Goal: Information Seeking & Learning: Learn about a topic

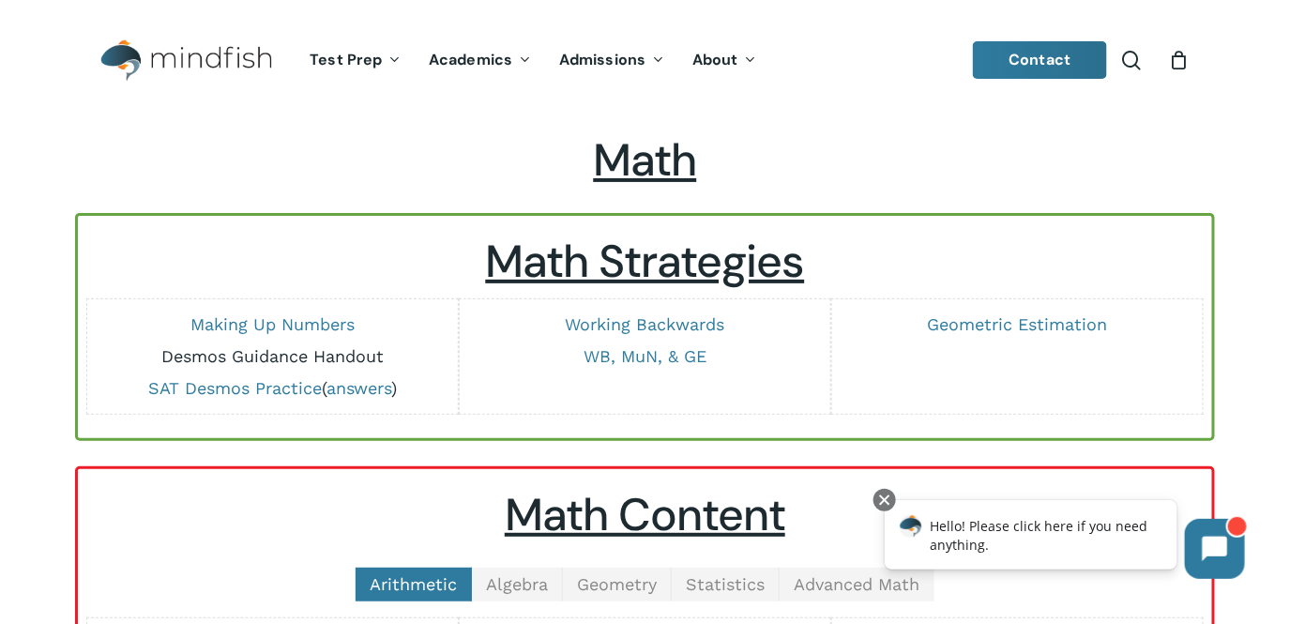
click at [324, 359] on link "Desmos Guidance Handout" at bounding box center [272, 356] width 222 height 20
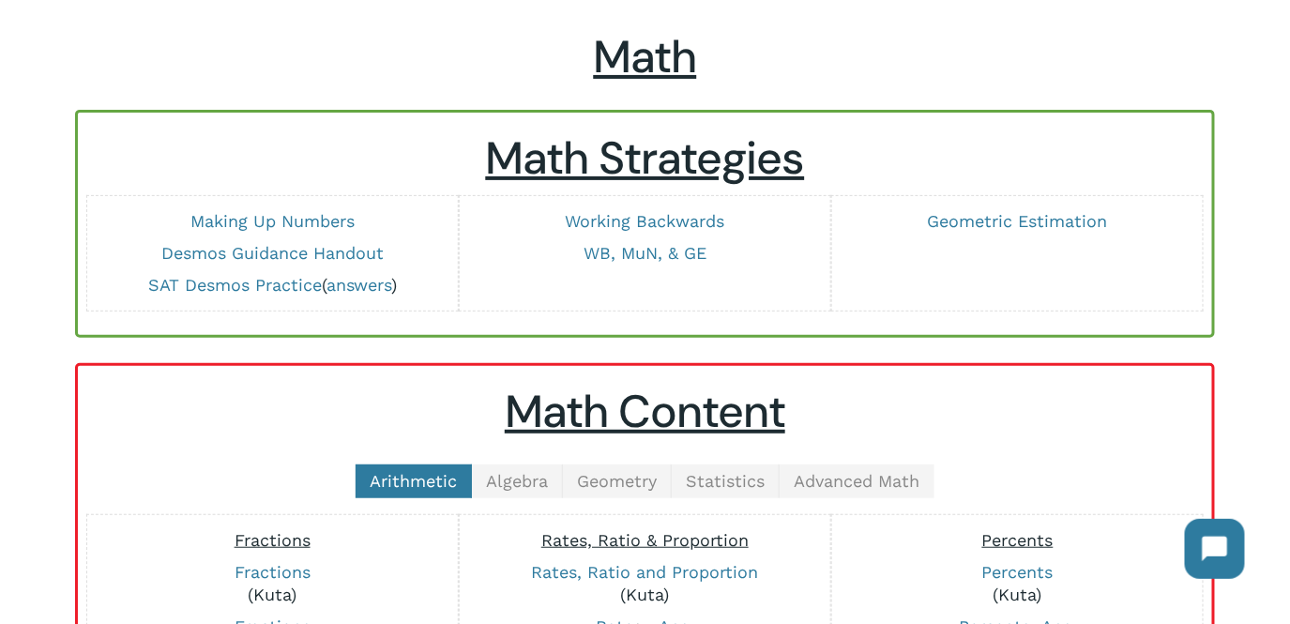
scroll to position [106, 0]
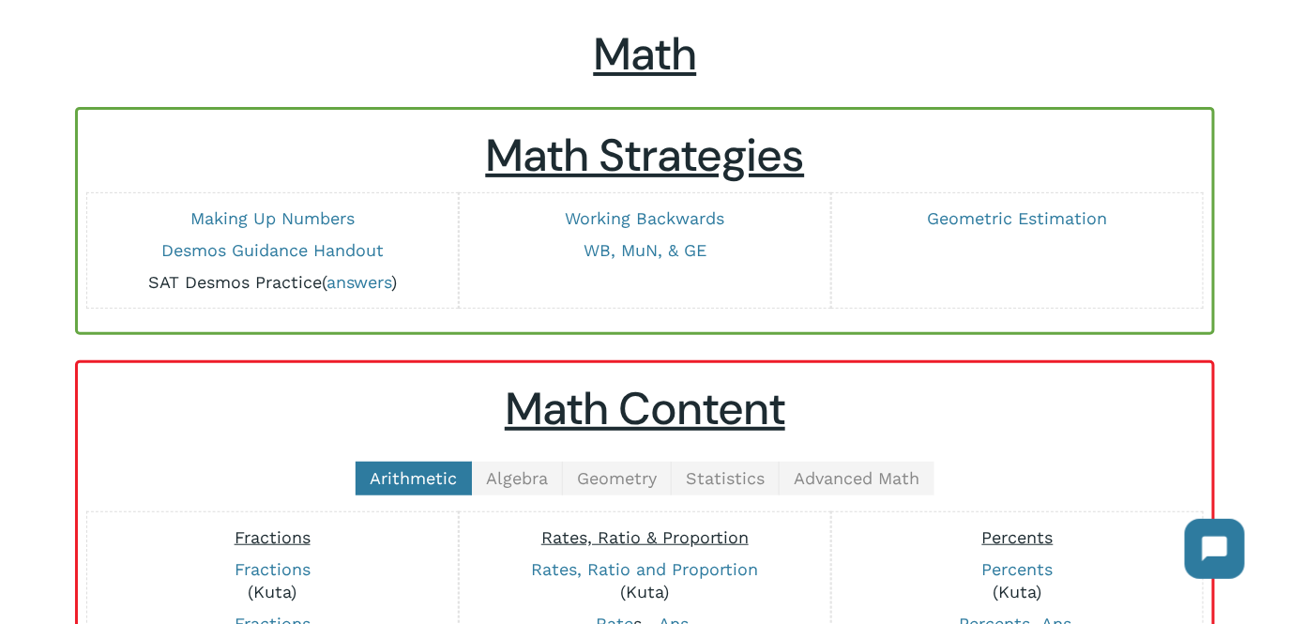
click at [237, 277] on link "SAT Desmos Practice" at bounding box center [235, 282] width 174 height 20
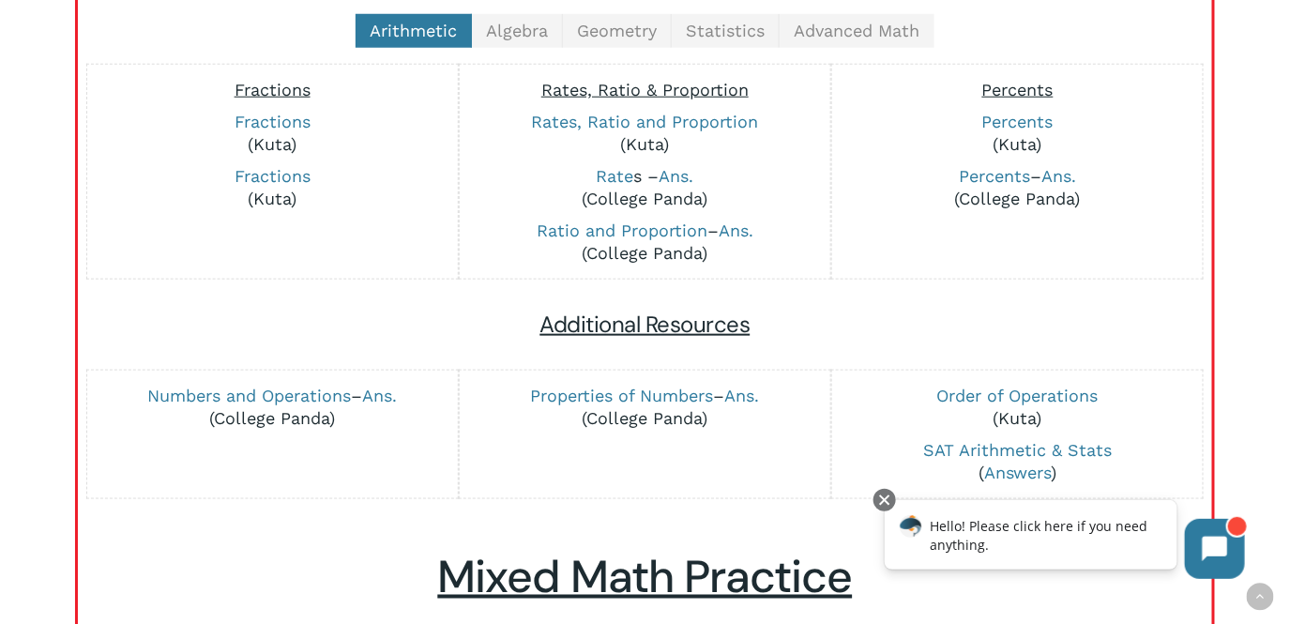
scroll to position [555, 0]
click at [493, 23] on span "Algebra" at bounding box center [517, 30] width 62 height 20
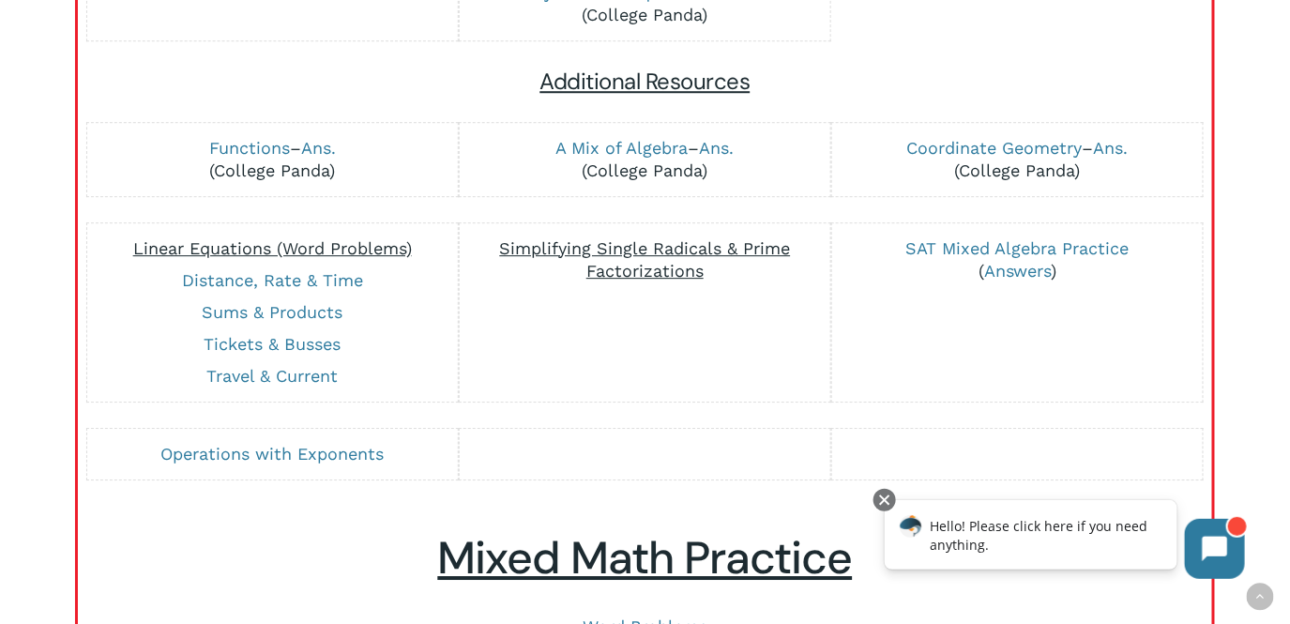
scroll to position [1697, 0]
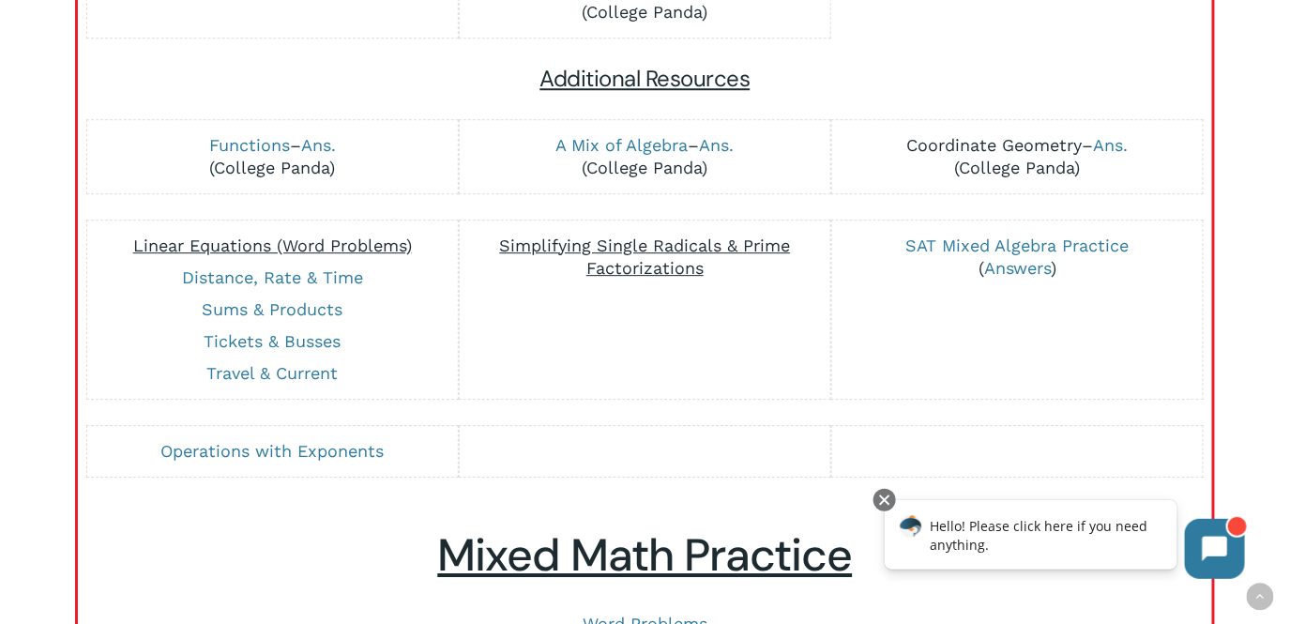
click at [1040, 144] on link "Coordinate Geometry" at bounding box center [996, 145] width 176 height 20
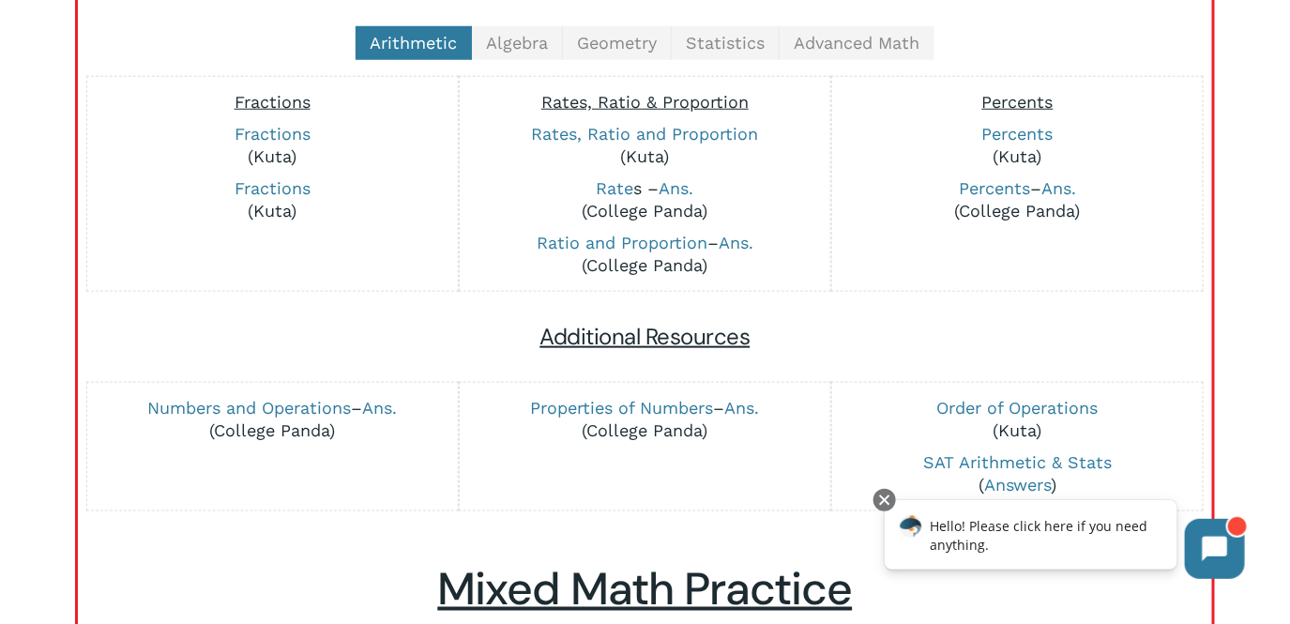
scroll to position [539, 0]
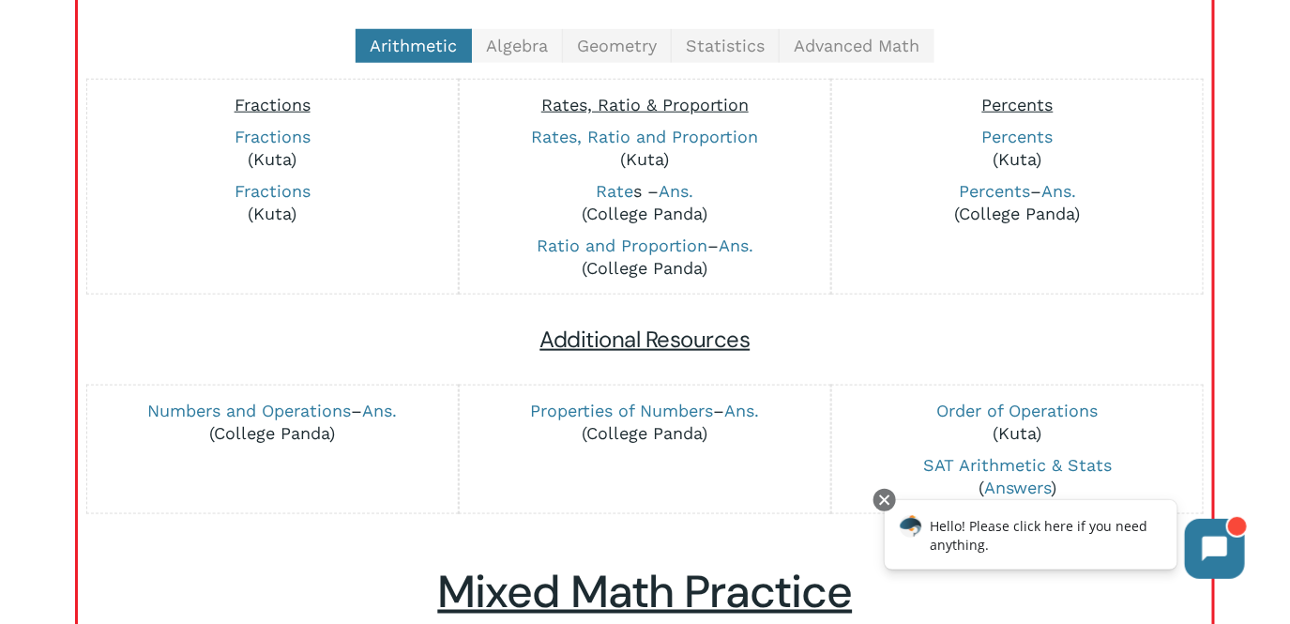
click at [532, 46] on span "Algebra" at bounding box center [517, 46] width 62 height 20
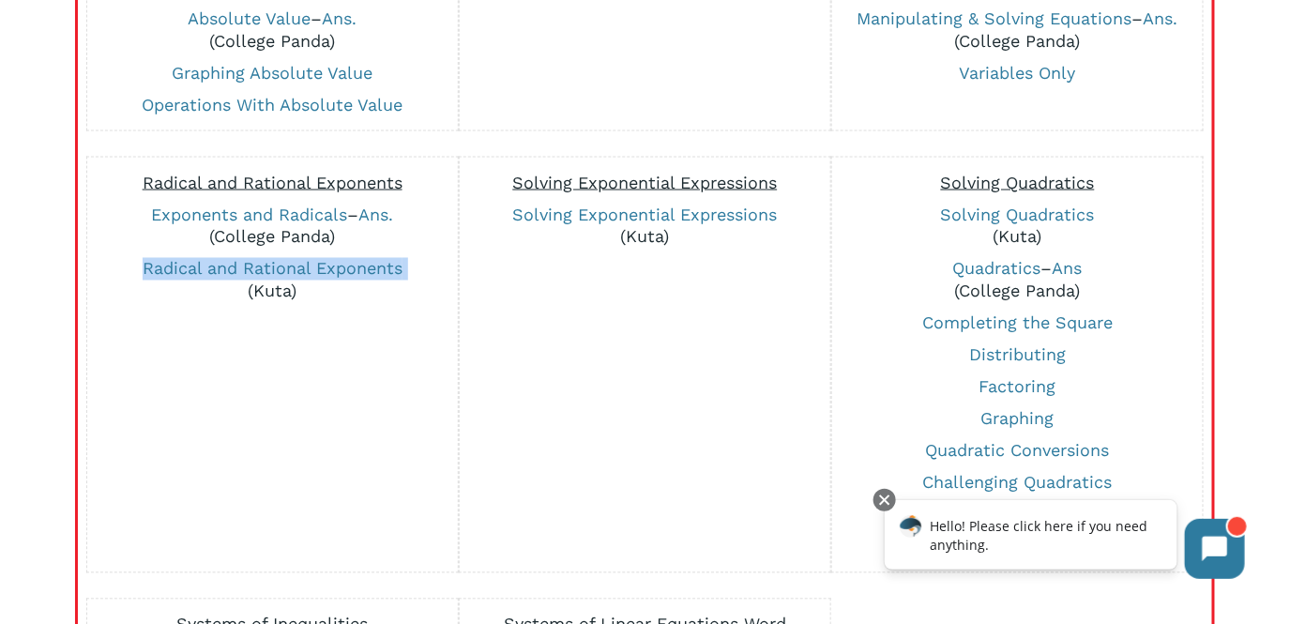
scroll to position [931, 0]
click at [740, 207] on link "Solving Exponential Expressions" at bounding box center [644, 214] width 265 height 20
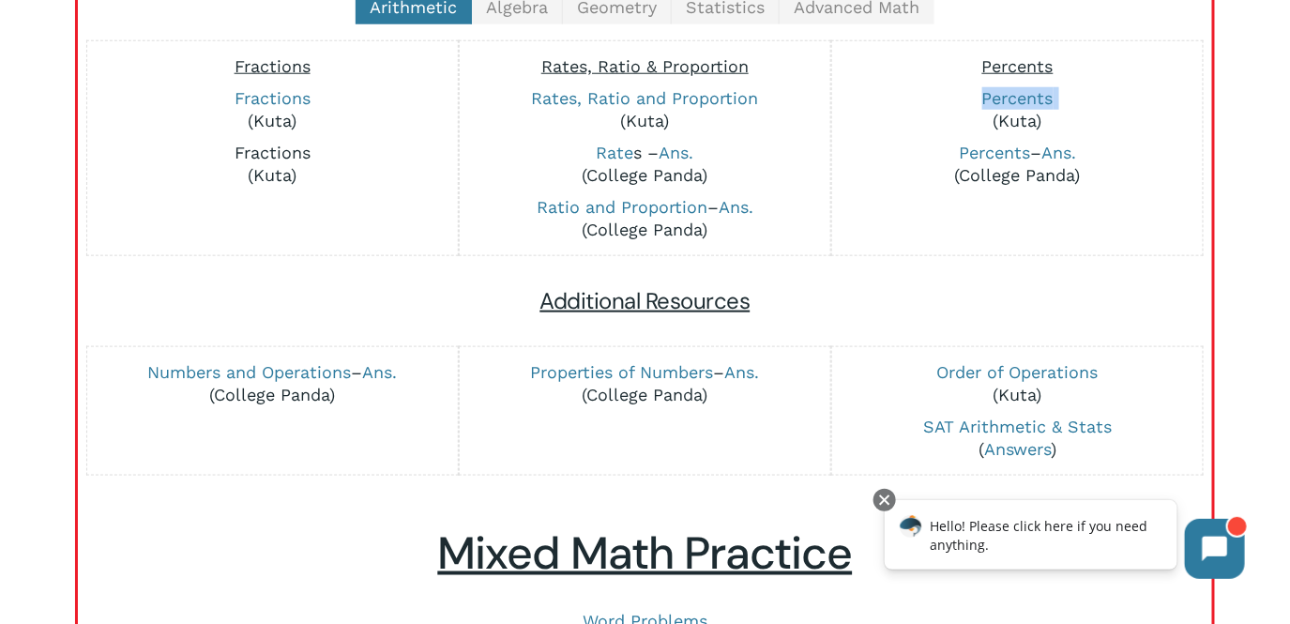
click at [283, 150] on link "Fractions" at bounding box center [273, 153] width 76 height 20
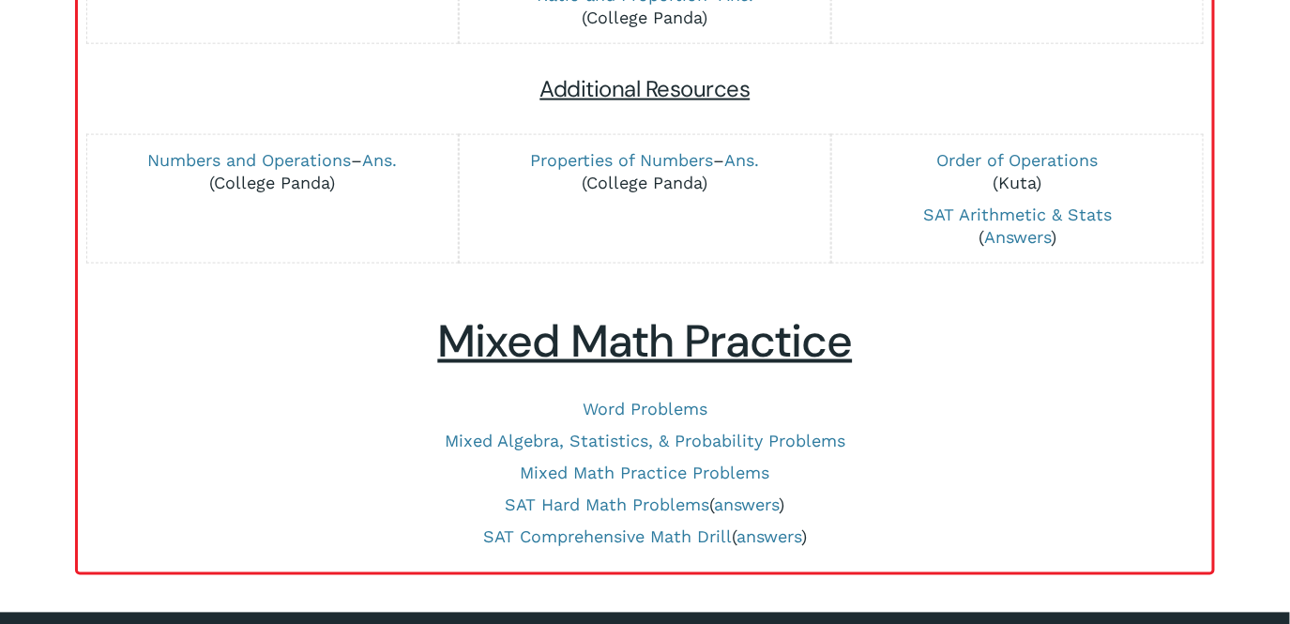
scroll to position [794, 0]
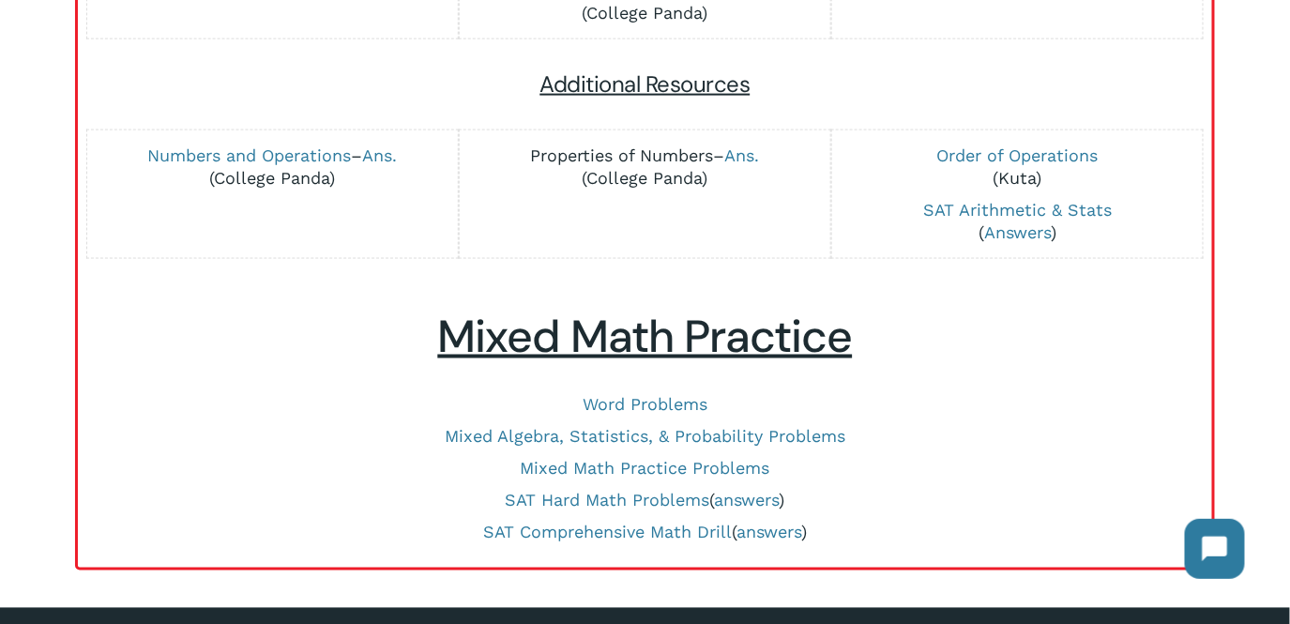
click at [661, 156] on link "Properties of Numbers" at bounding box center [621, 155] width 183 height 20
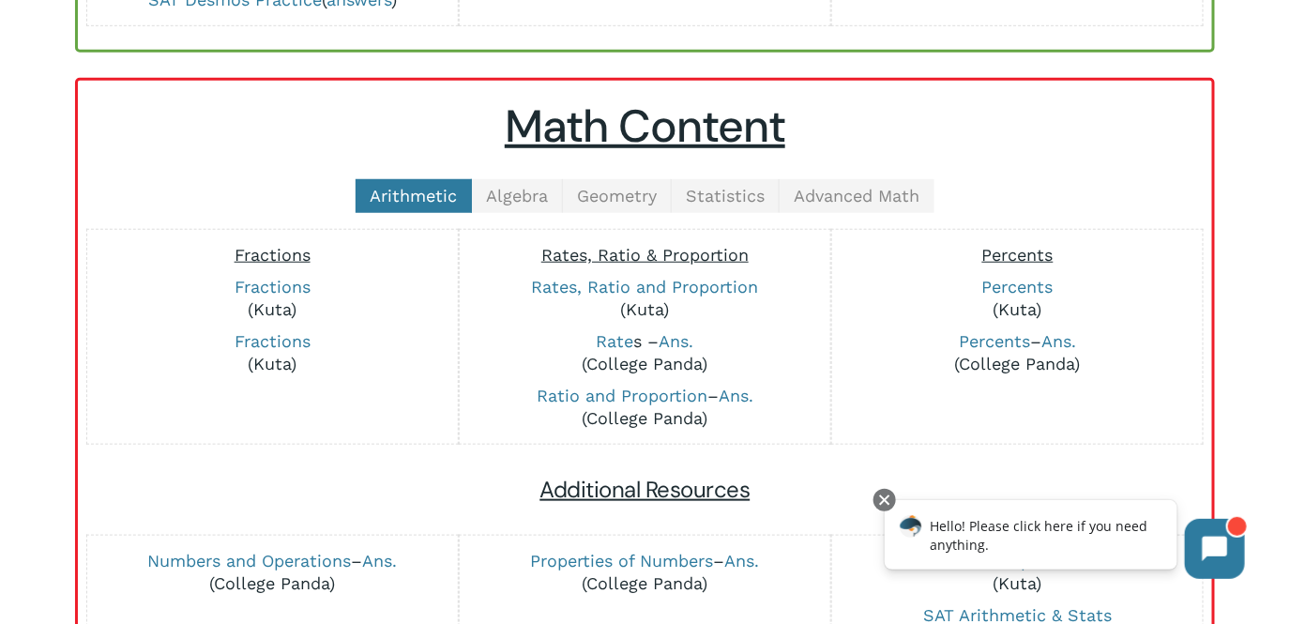
scroll to position [389, 0]
click at [525, 185] on span "Algebra" at bounding box center [517, 195] width 62 height 20
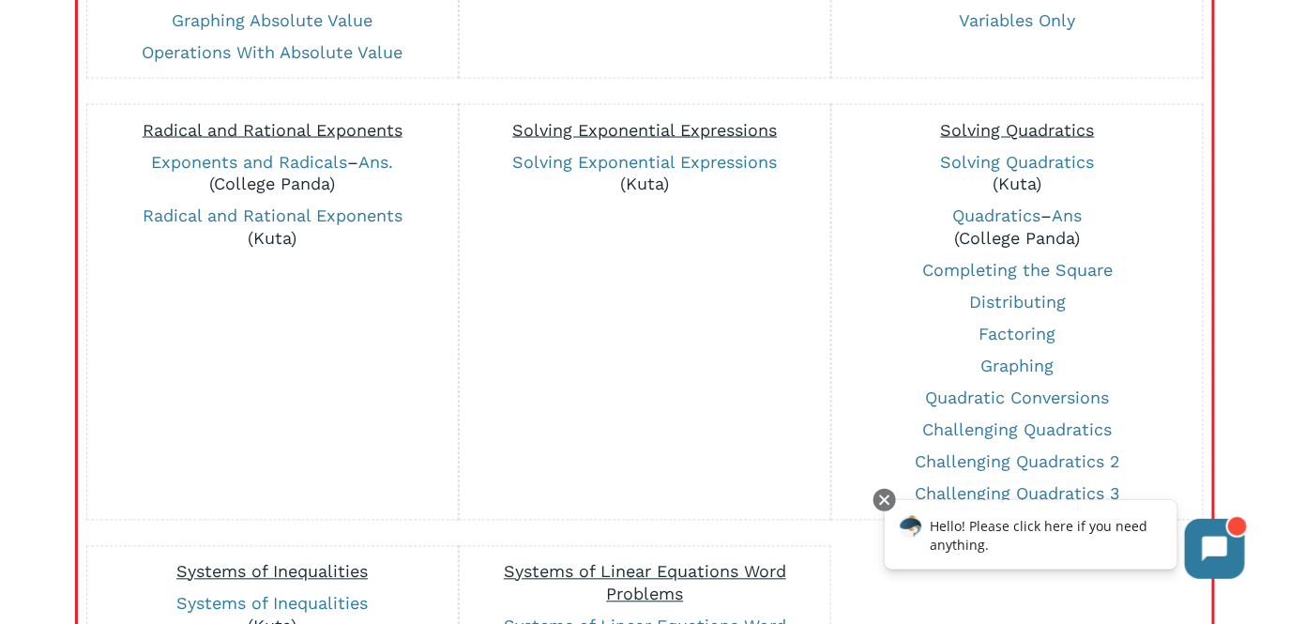
scroll to position [987, 0]
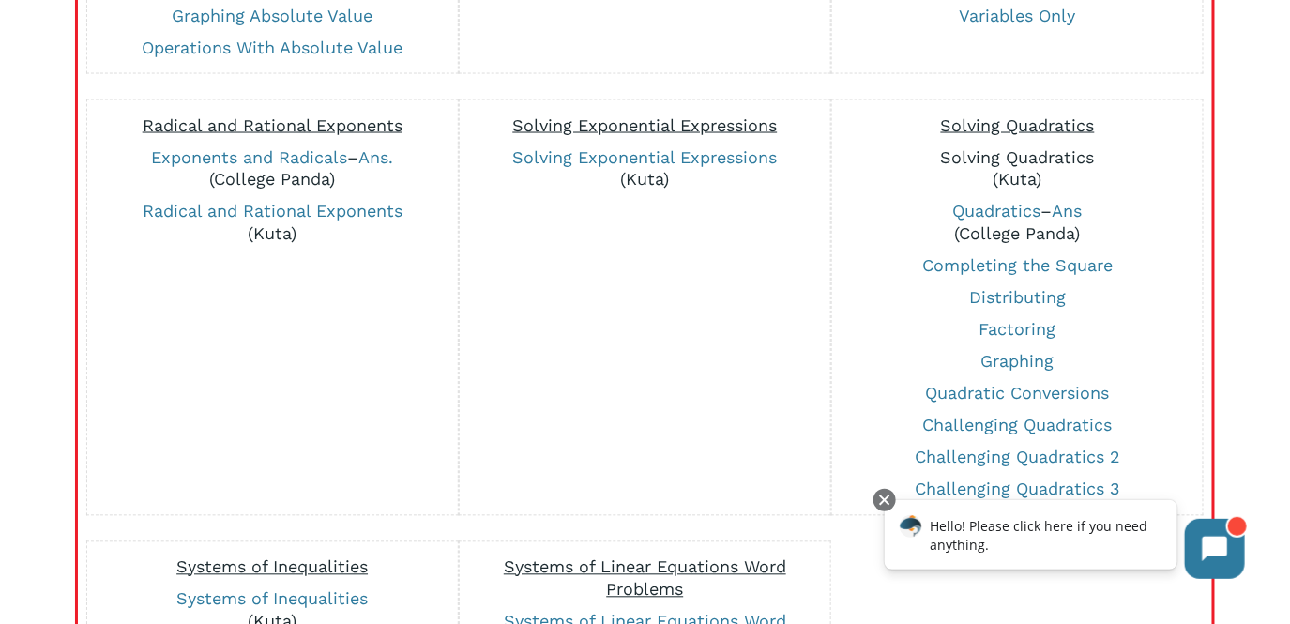
click at [1067, 153] on link "Solving Quadratics" at bounding box center [1018, 157] width 154 height 20
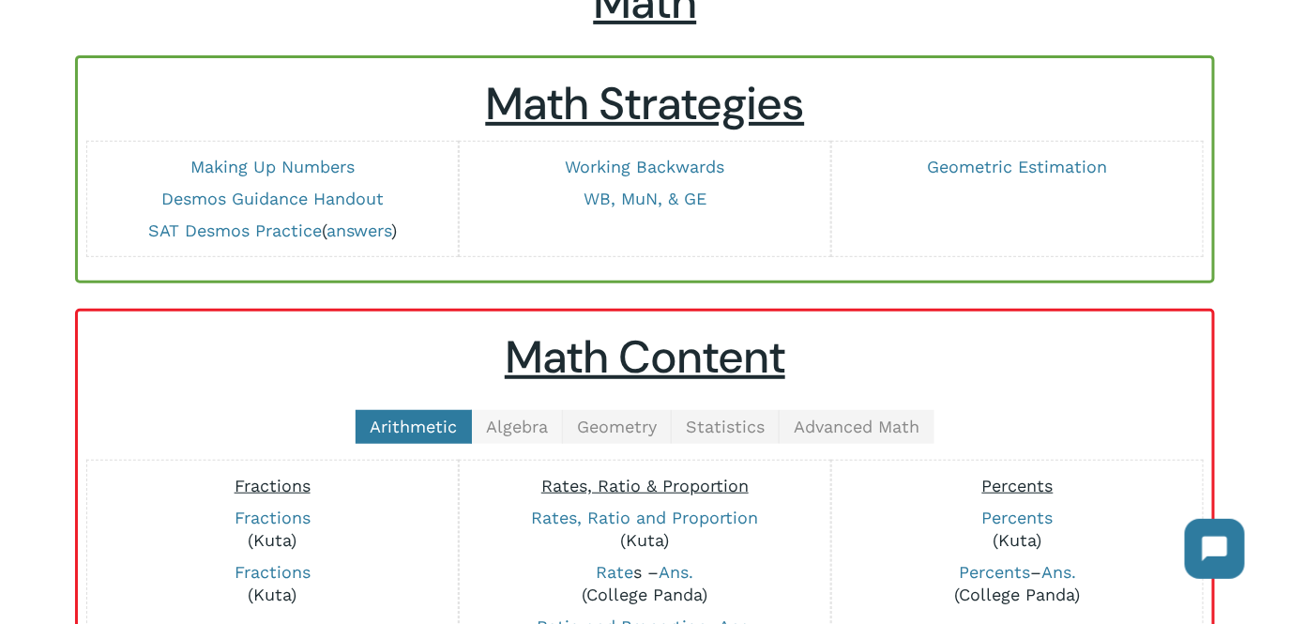
click at [493, 411] on link "Algebra" at bounding box center [517, 427] width 91 height 34
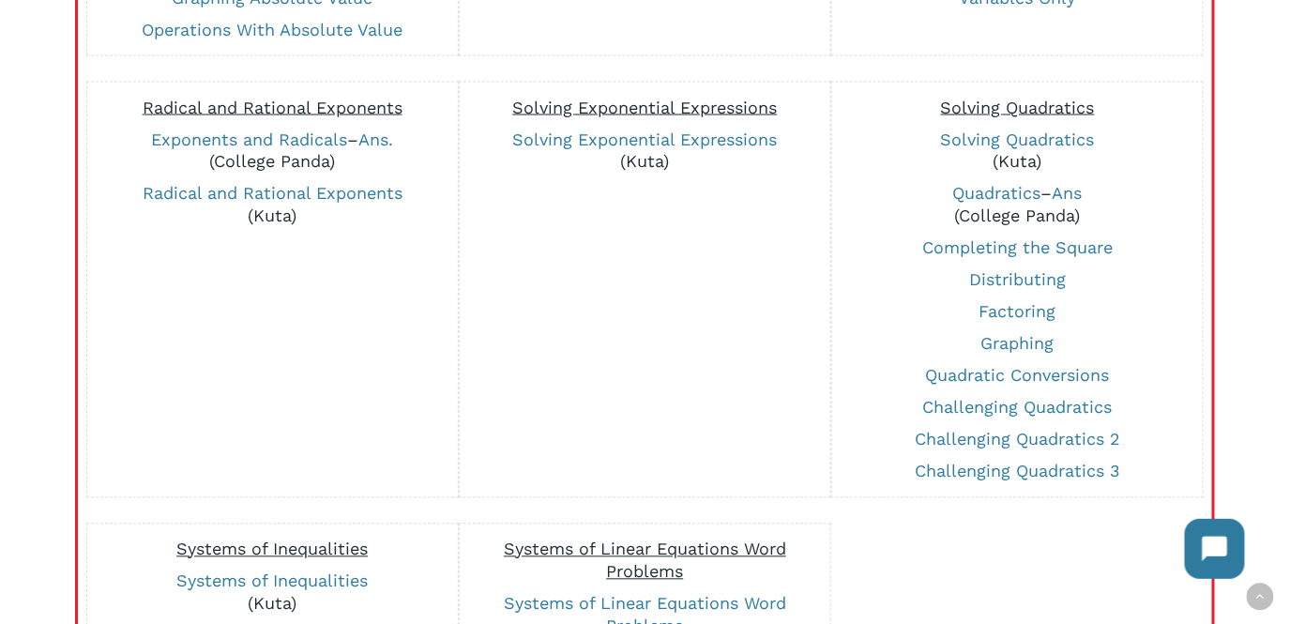
scroll to position [1007, 0]
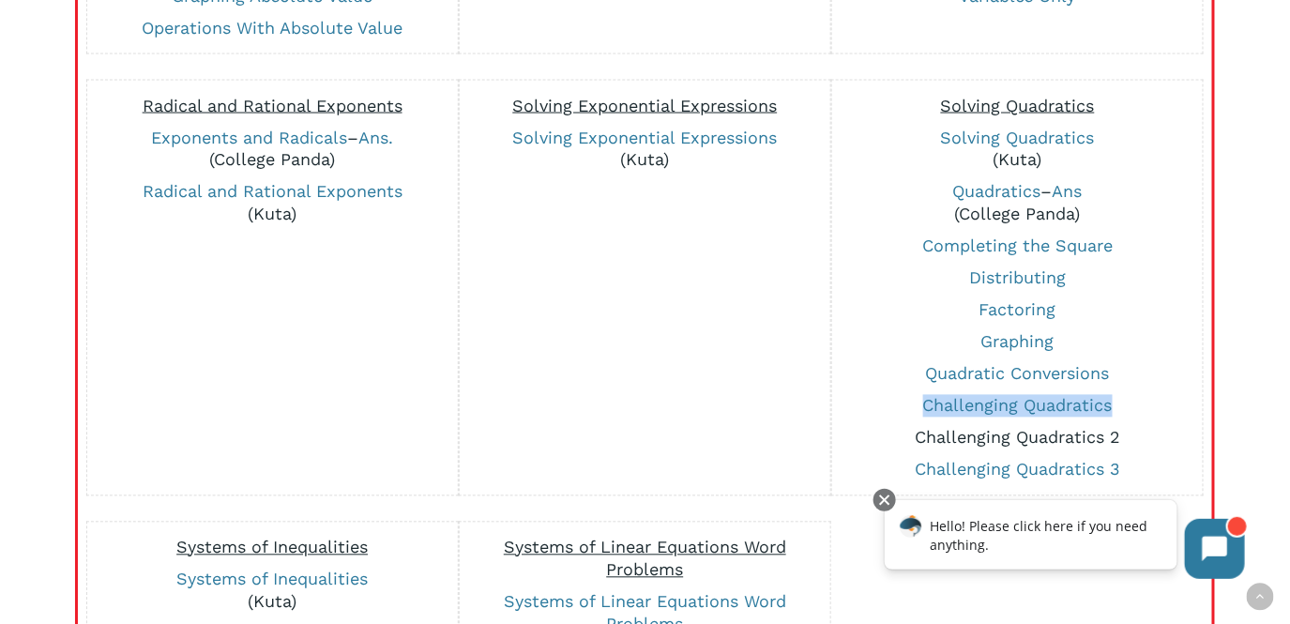
click at [956, 428] on link "Challenging Quadratics 2" at bounding box center [1018, 438] width 206 height 20
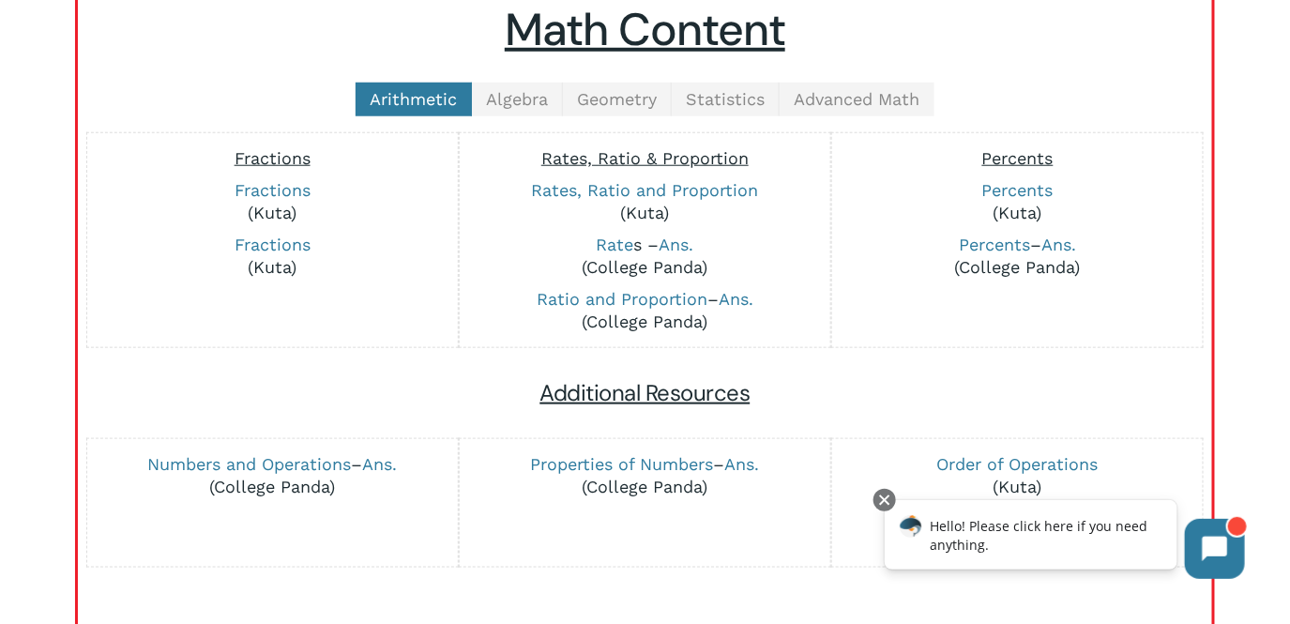
scroll to position [484, 0]
click at [529, 112] on link "Algebra" at bounding box center [517, 101] width 91 height 34
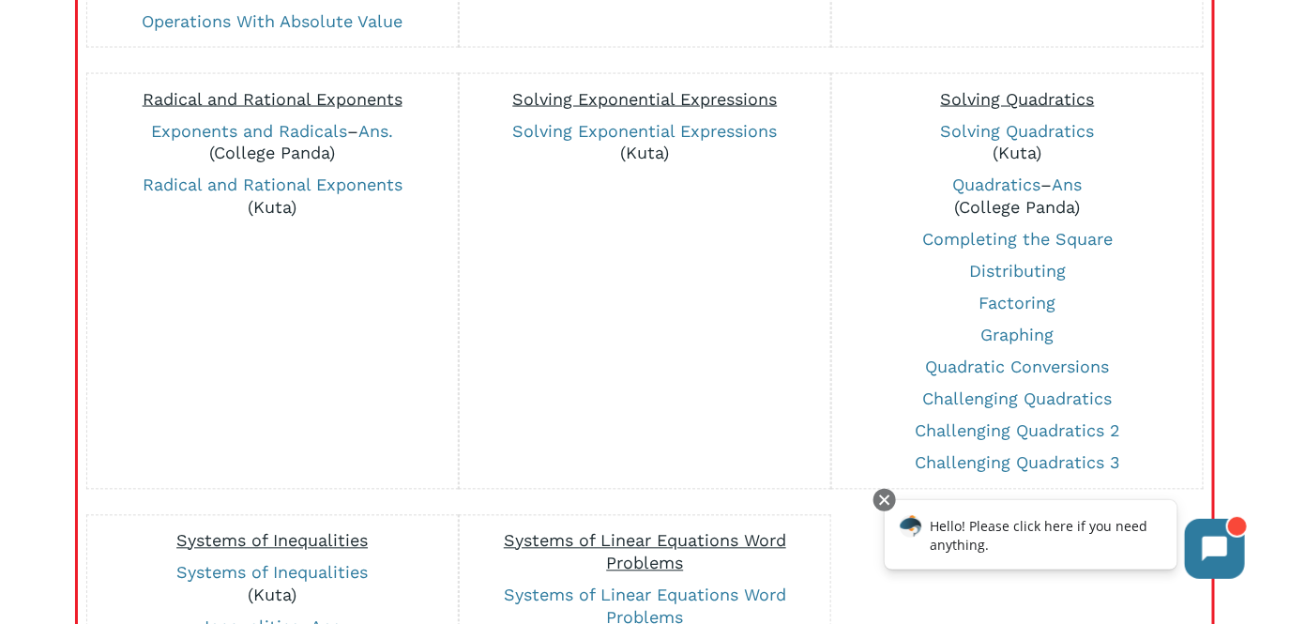
scroll to position [1015, 0]
click at [978, 188] on link "Quadratics" at bounding box center [998, 185] width 88 height 20
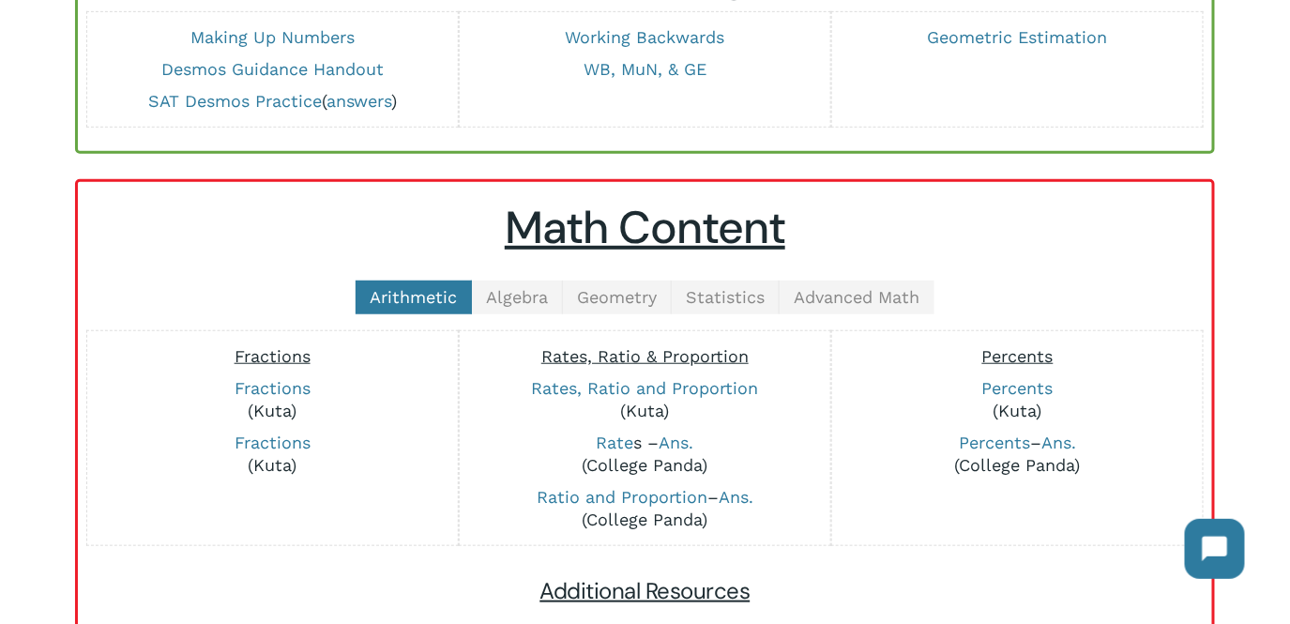
scroll to position [286, 0]
click at [840, 289] on span "Advanced Math" at bounding box center [857, 298] width 126 height 20
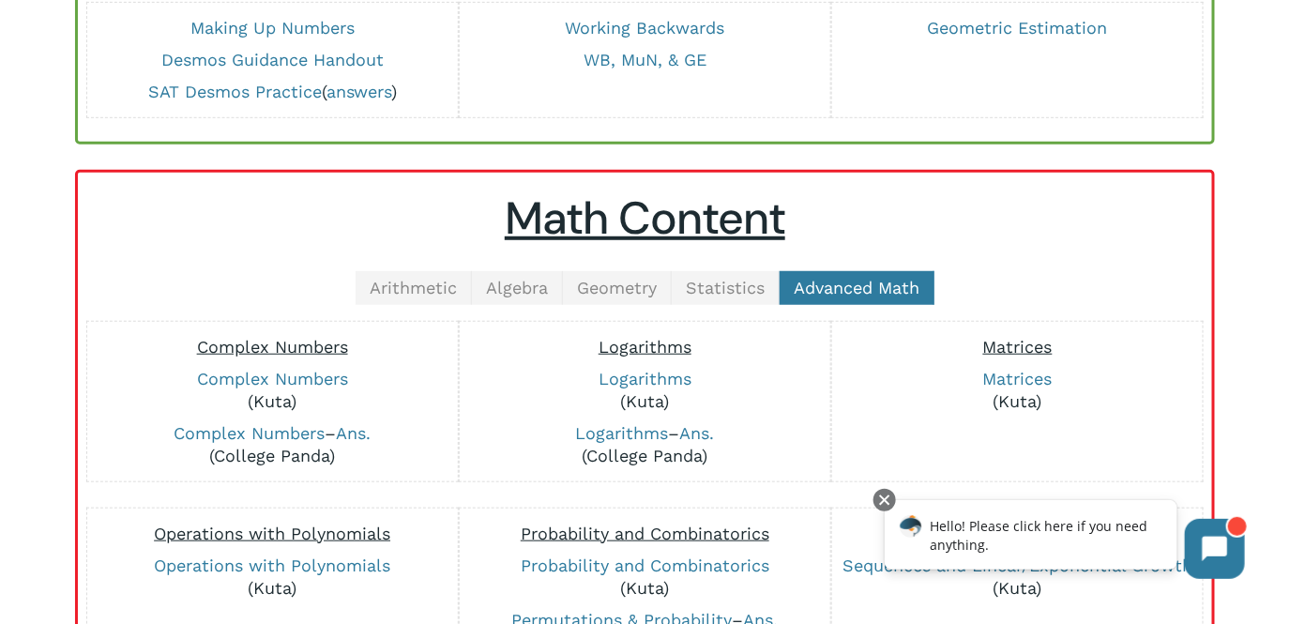
scroll to position [287, 0]
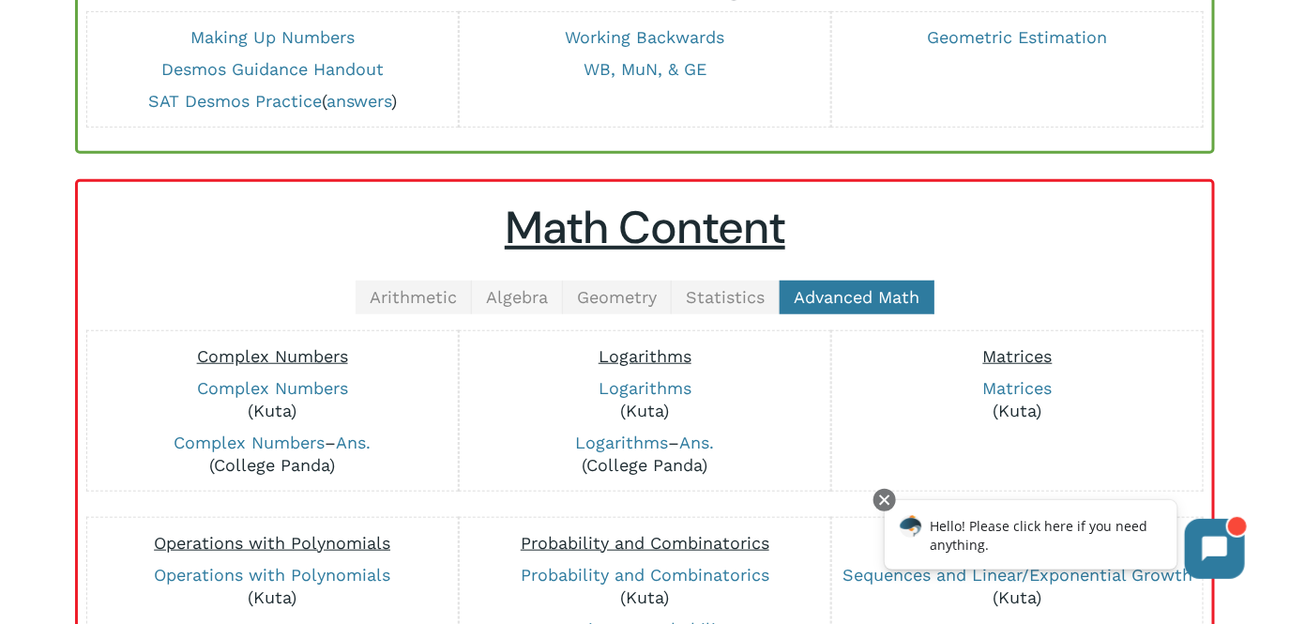
click at [543, 292] on span "Algebra" at bounding box center [517, 297] width 62 height 20
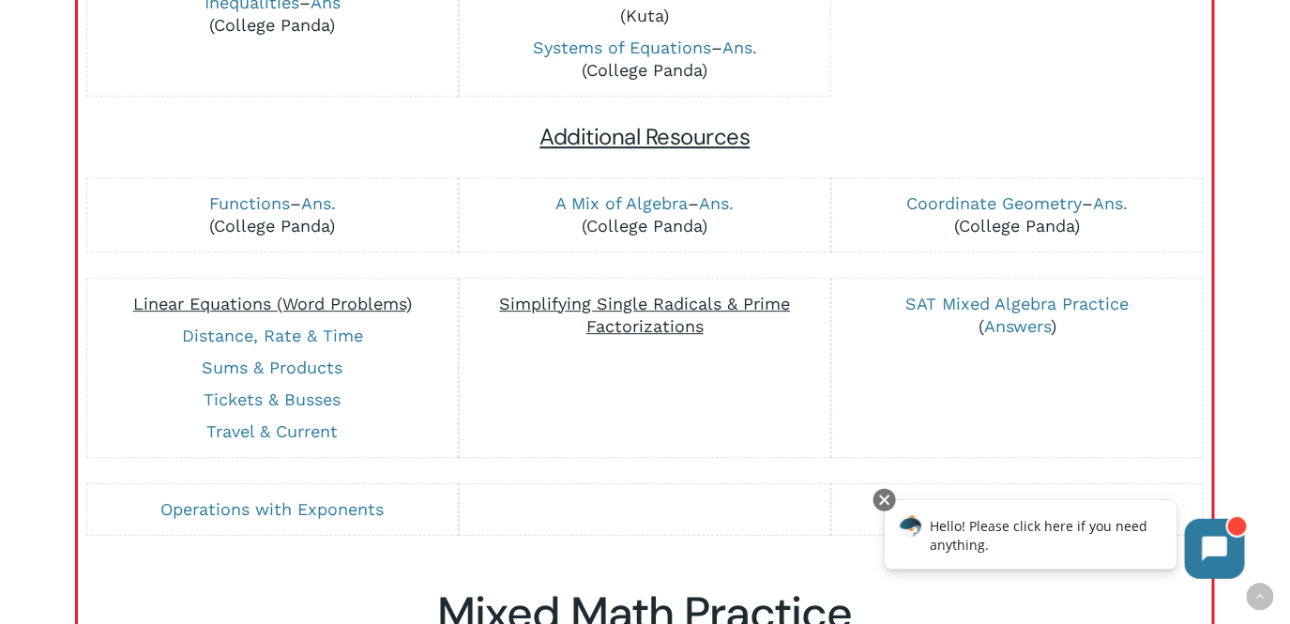
scroll to position [1644, 0]
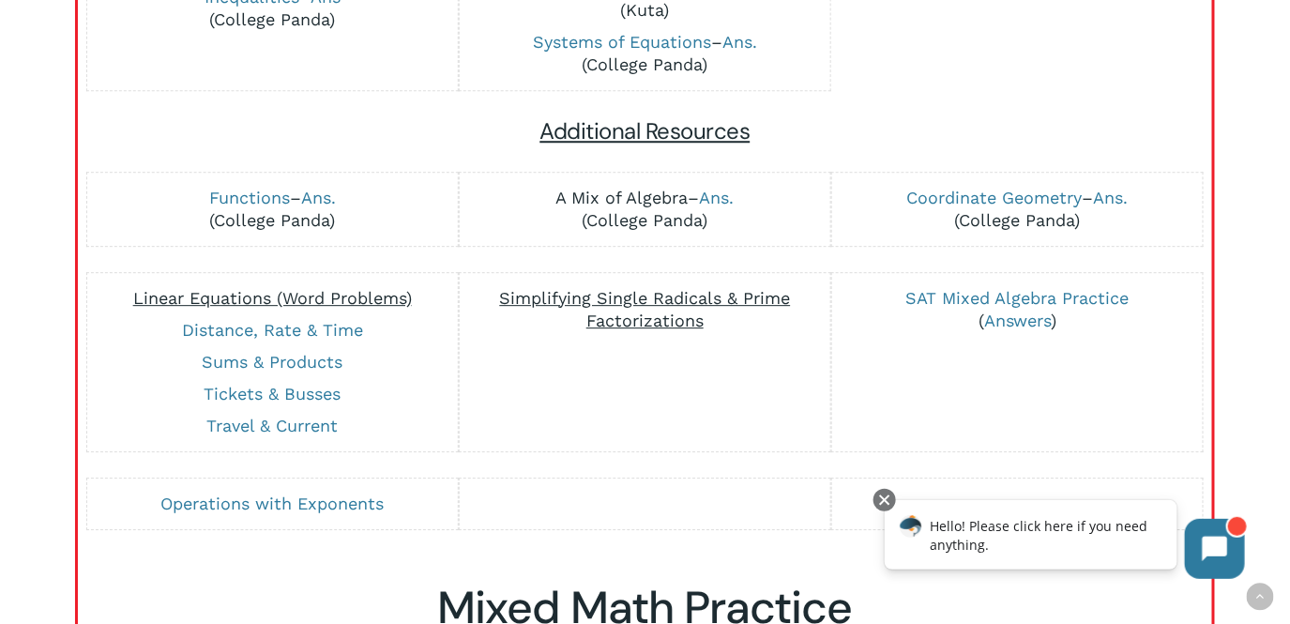
click at [641, 194] on link "A Mix of Algebra" at bounding box center [622, 198] width 132 height 20
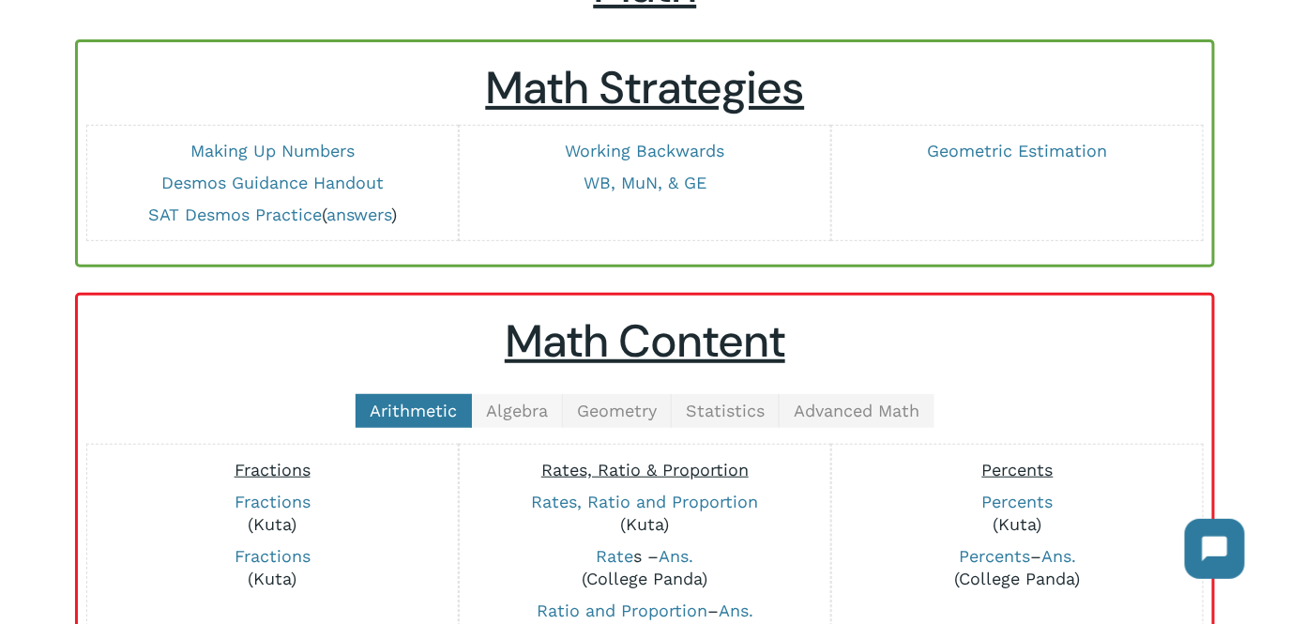
click at [523, 405] on span "Algebra" at bounding box center [517, 411] width 62 height 20
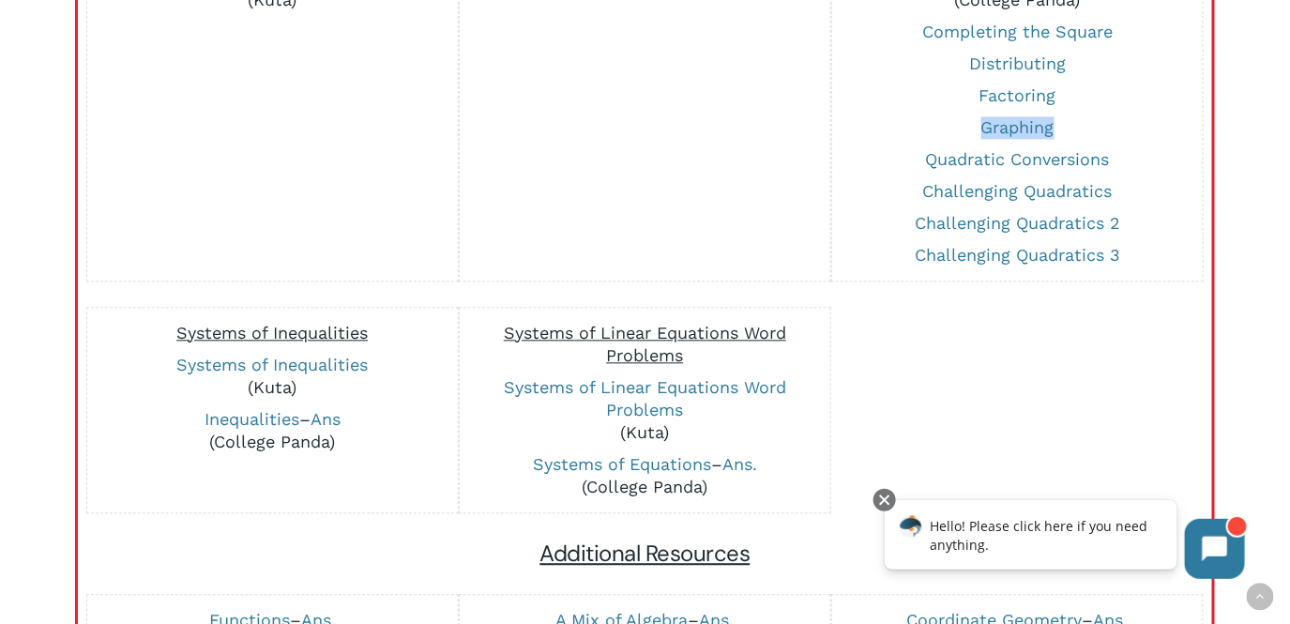
scroll to position [1195, 0]
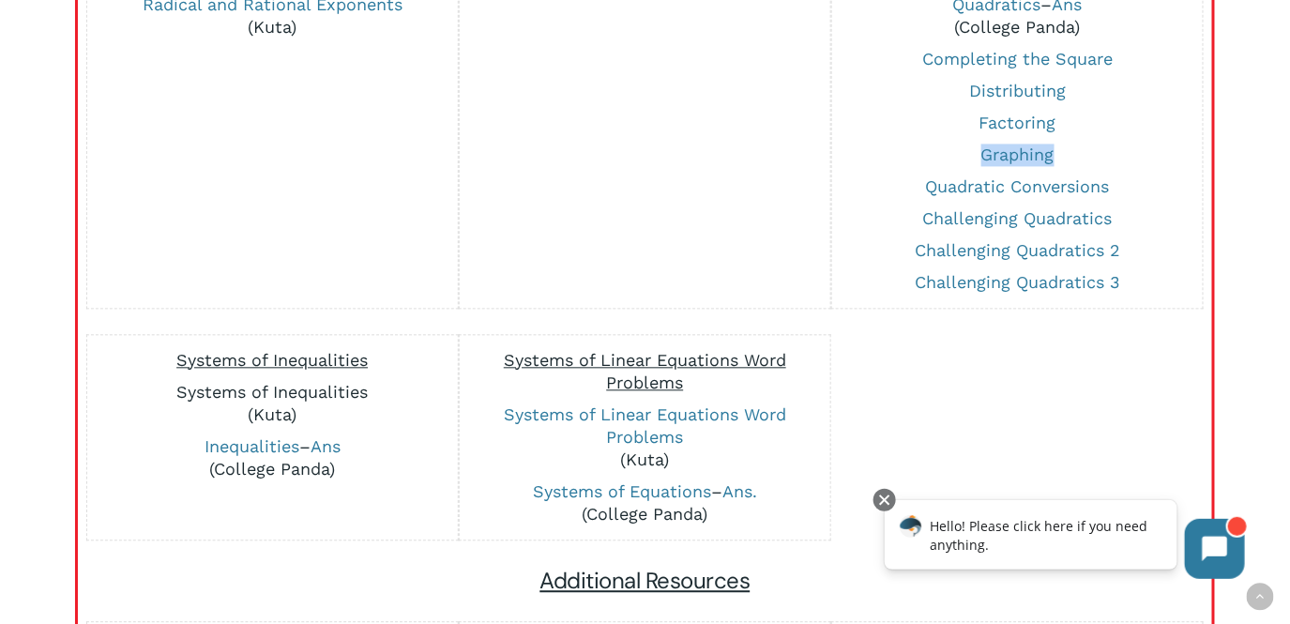
click at [325, 387] on link "Systems of Inequalities" at bounding box center [271, 392] width 191 height 20
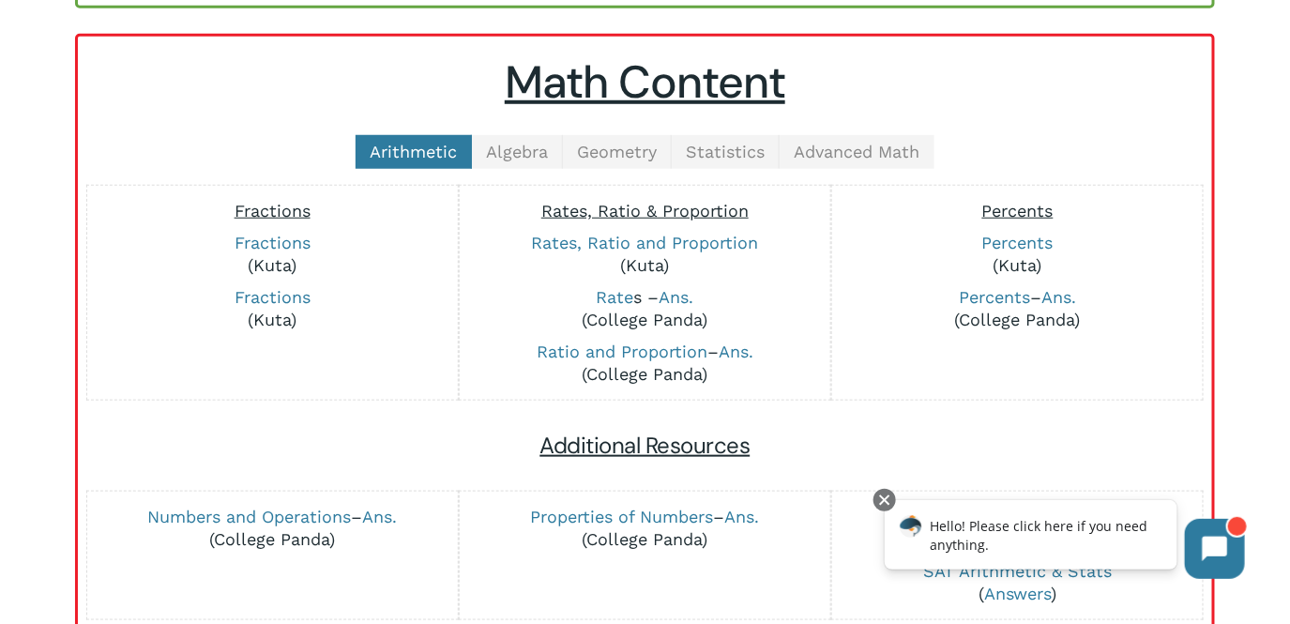
scroll to position [430, 0]
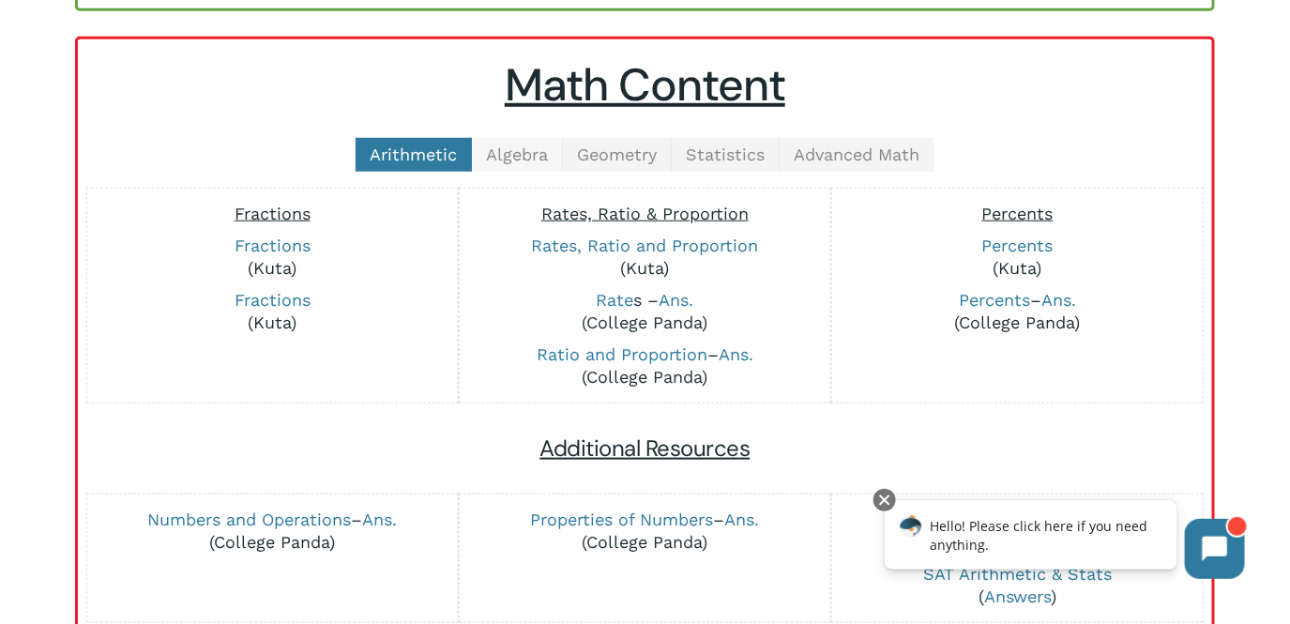
click at [527, 153] on span "Algebra" at bounding box center [517, 155] width 62 height 20
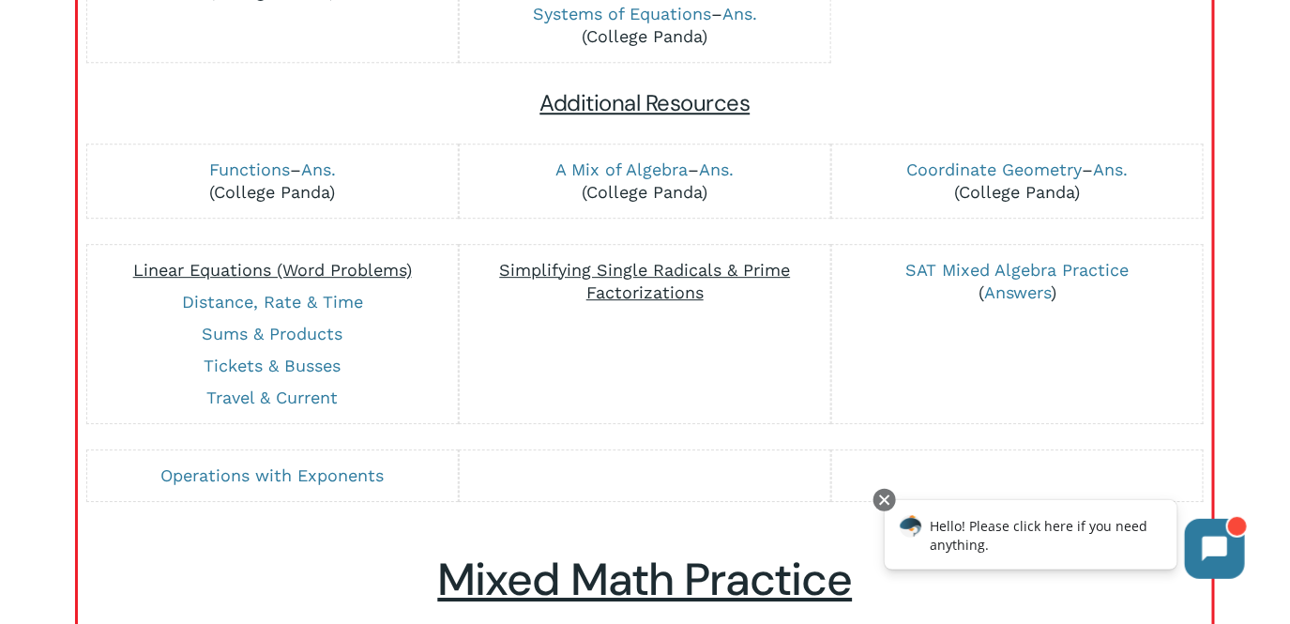
scroll to position [1674, 0]
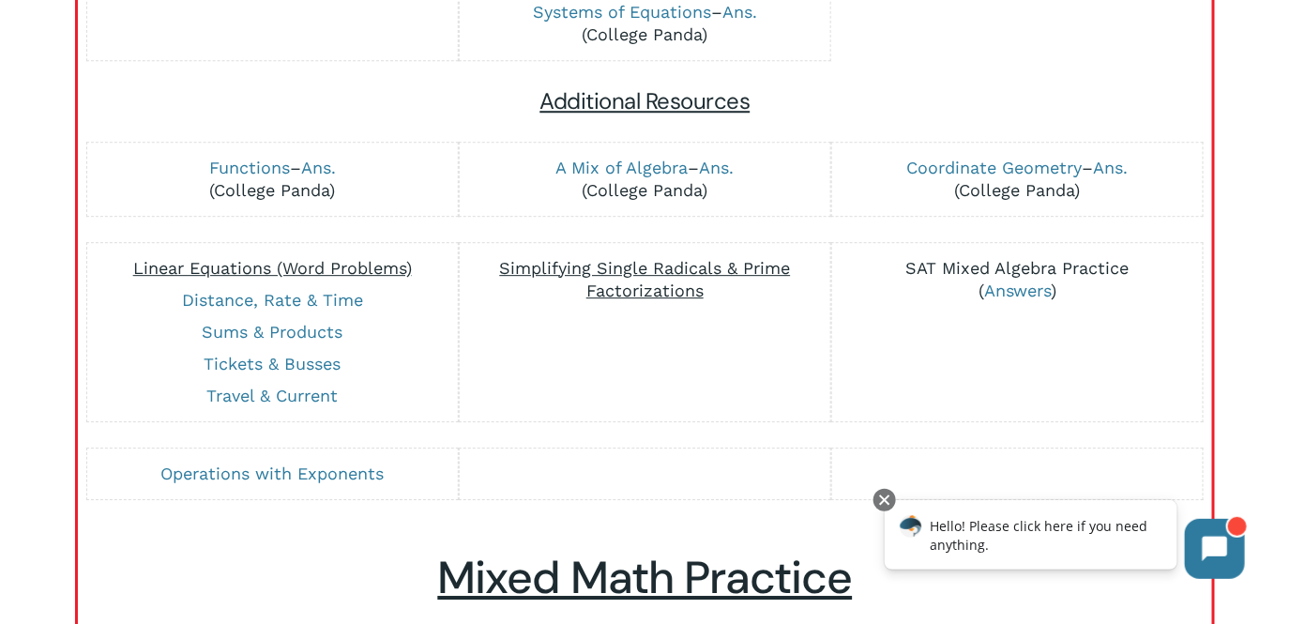
click at [978, 272] on link "SAT Mixed Algebra Practice" at bounding box center [1018, 268] width 223 height 20
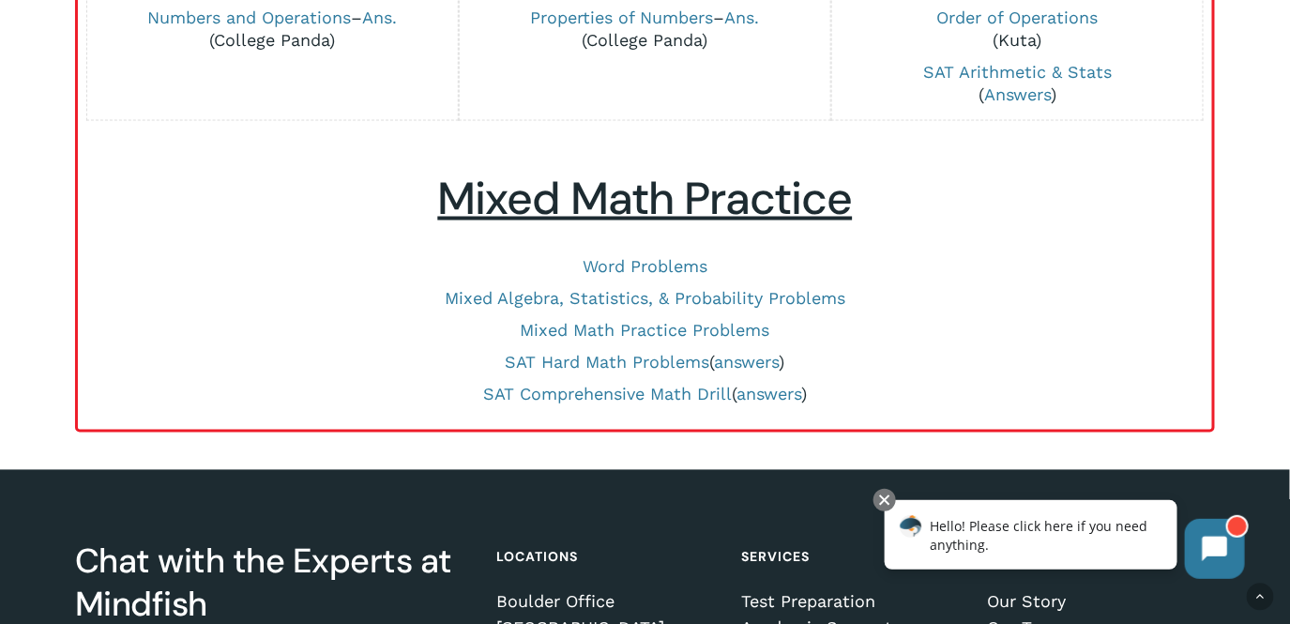
scroll to position [955, 0]
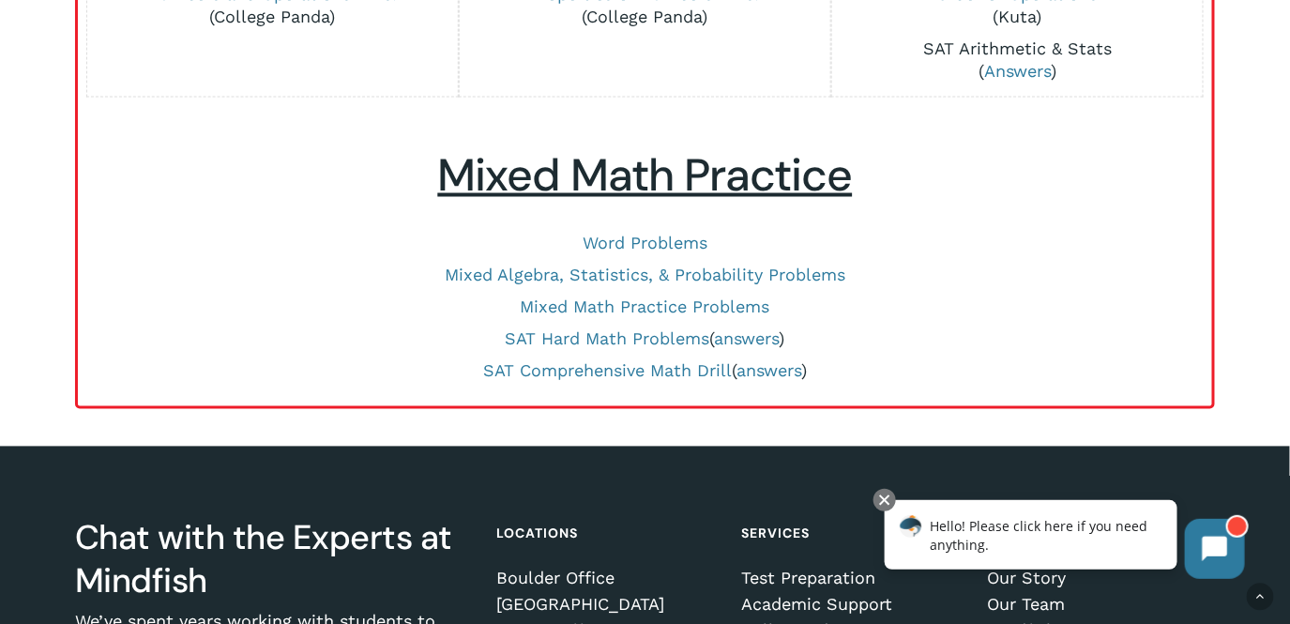
click at [1074, 53] on link "SAT Arithmetic & Stats" at bounding box center [1018, 48] width 189 height 20
